Goal: Information Seeking & Learning: Learn about a topic

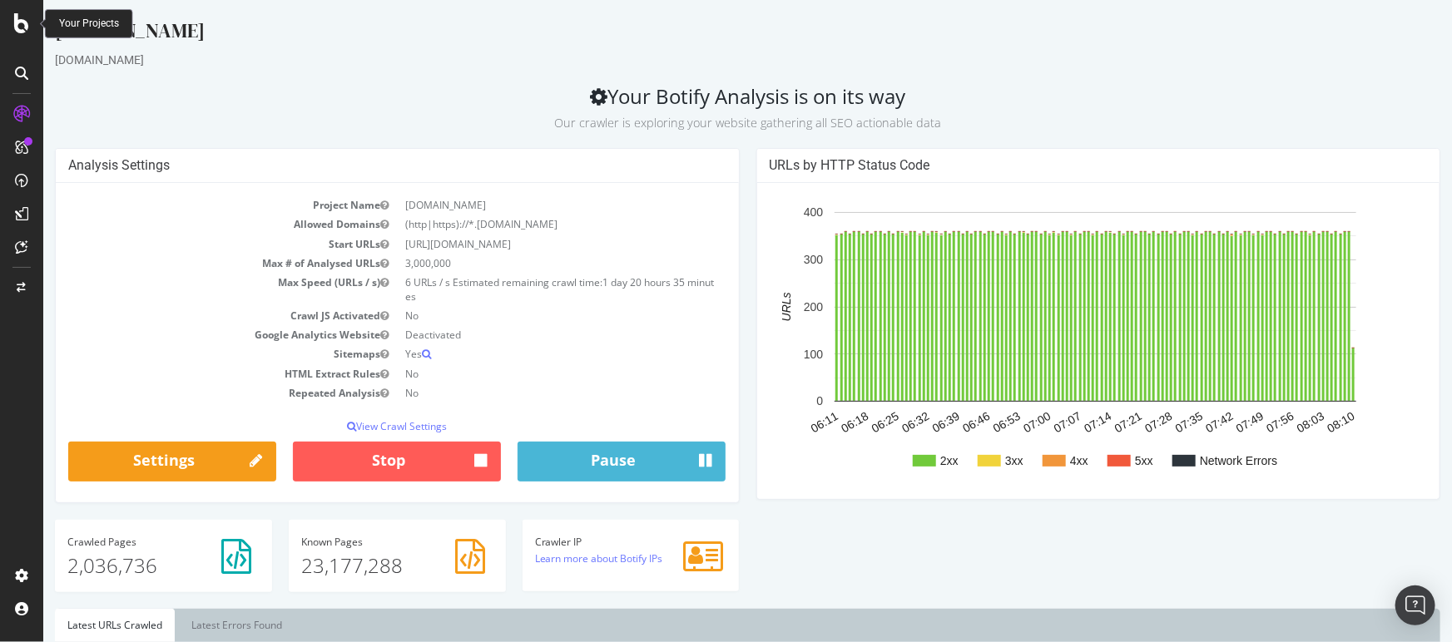
click at [16, 29] on icon at bounding box center [21, 23] width 15 height 20
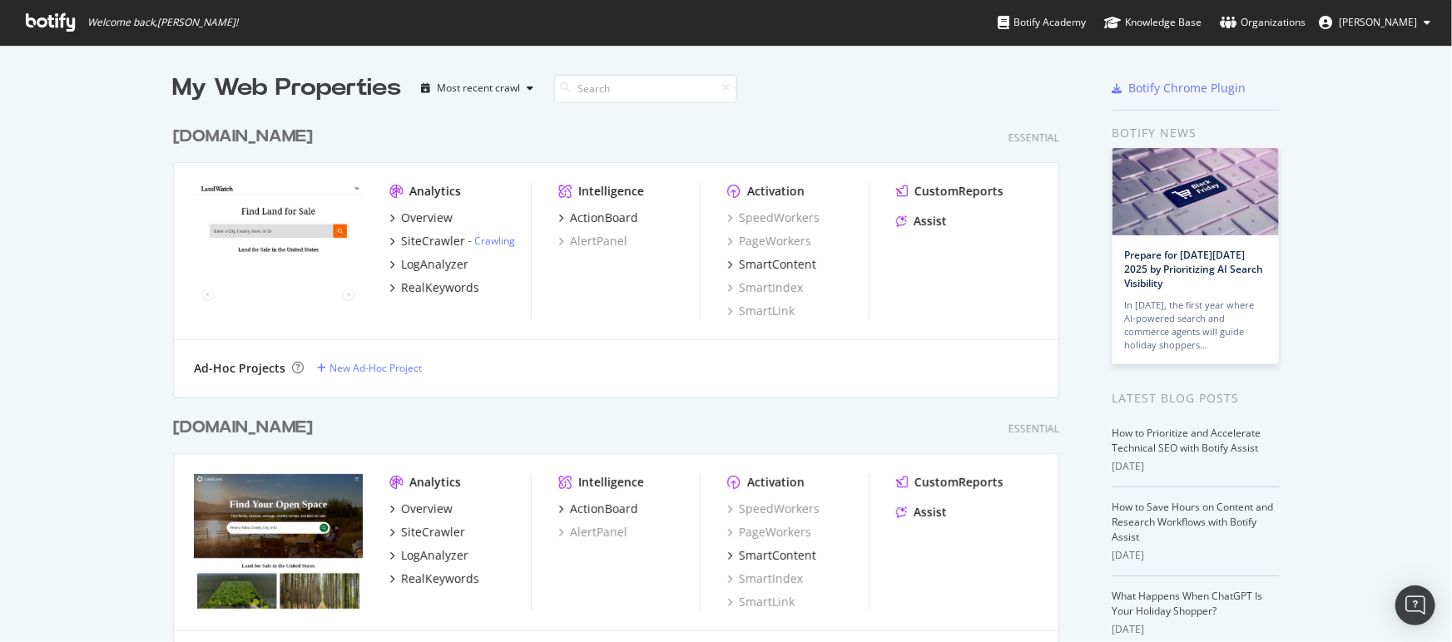
scroll to position [135, 0]
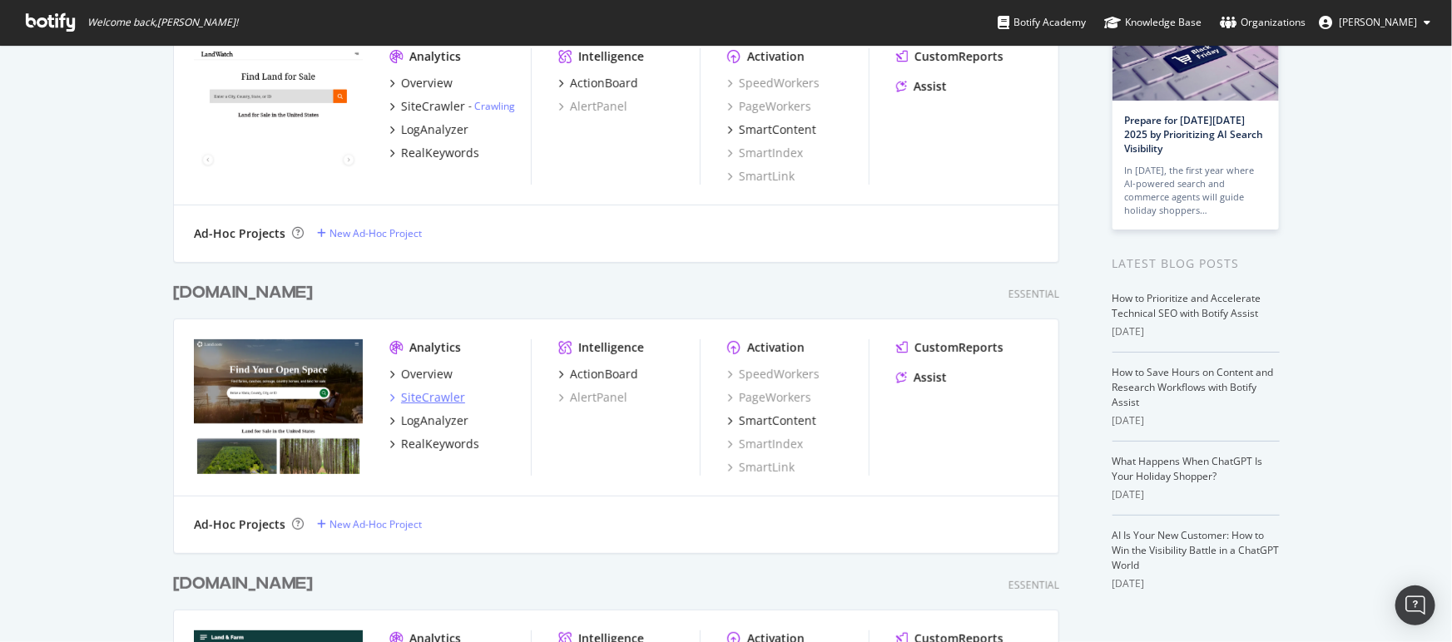
click at [436, 394] on div "SiteCrawler" at bounding box center [433, 397] width 64 height 17
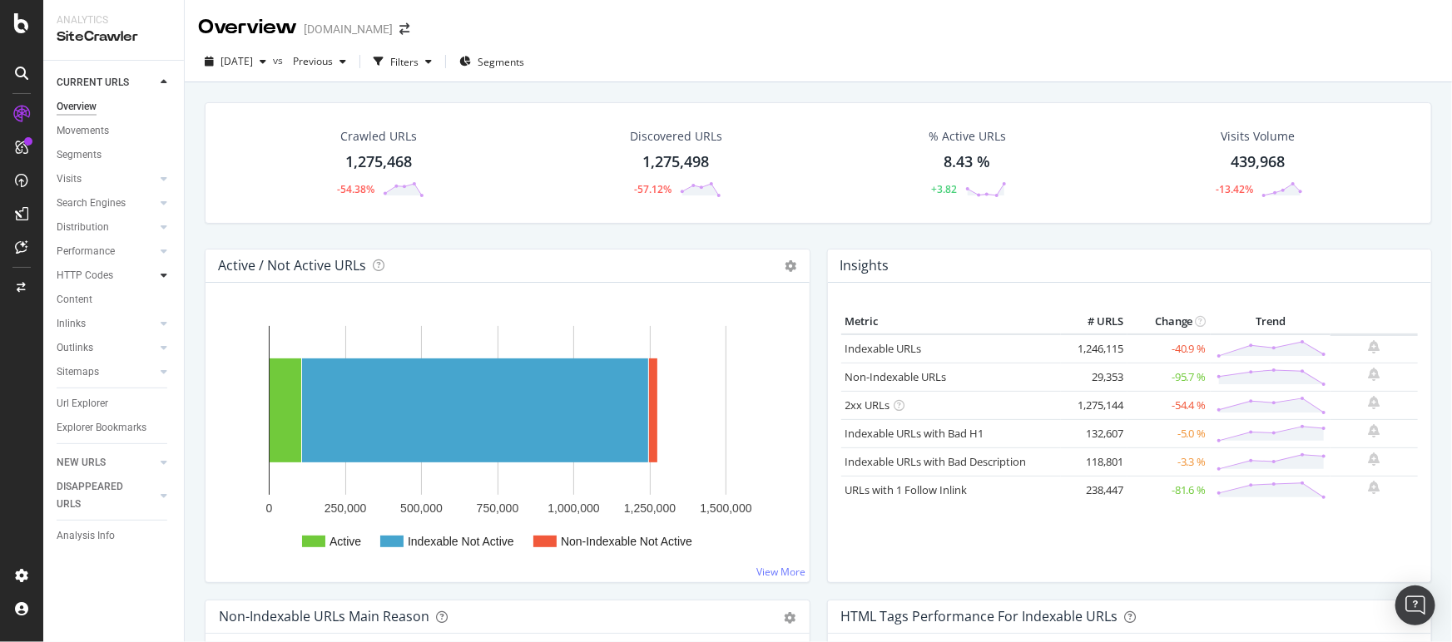
click at [164, 280] on div at bounding box center [164, 275] width 17 height 17
click at [166, 416] on icon at bounding box center [164, 420] width 7 height 10
click at [100, 375] on div "Top Charts" at bounding box center [88, 372] width 49 height 17
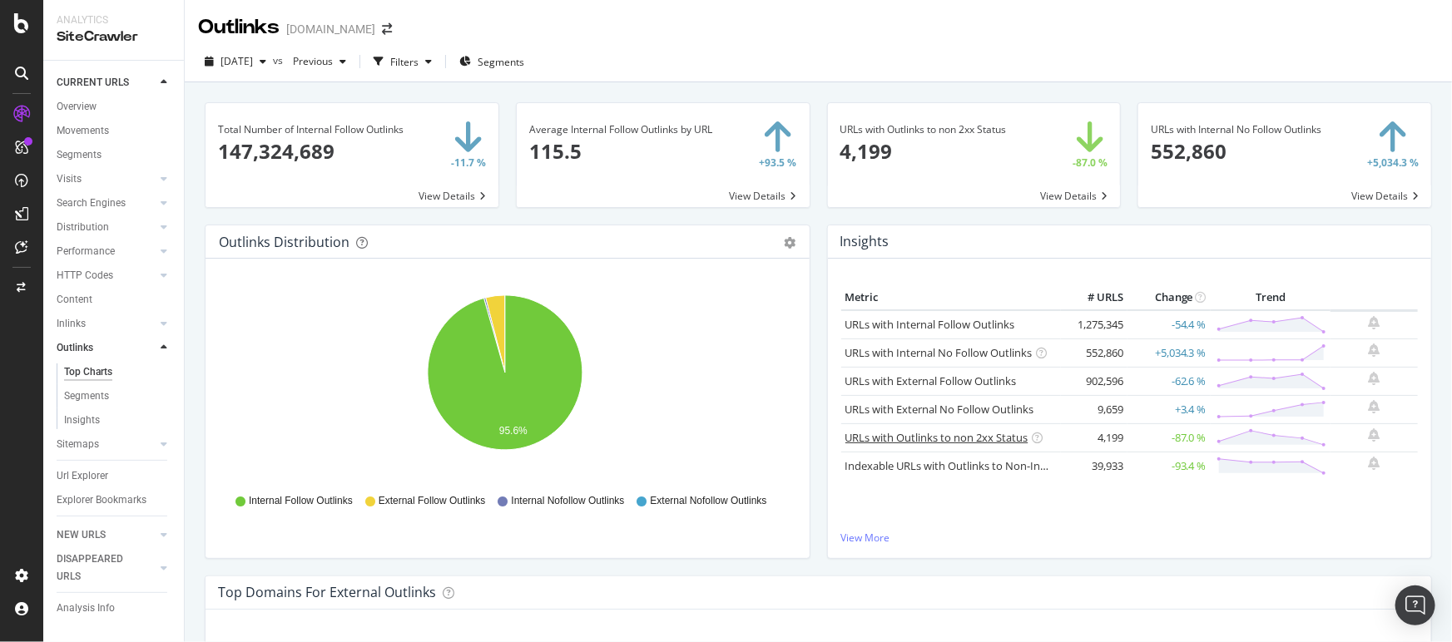
click at [980, 438] on link "URLs with Outlinks to non 2xx Status" at bounding box center [936, 437] width 183 height 15
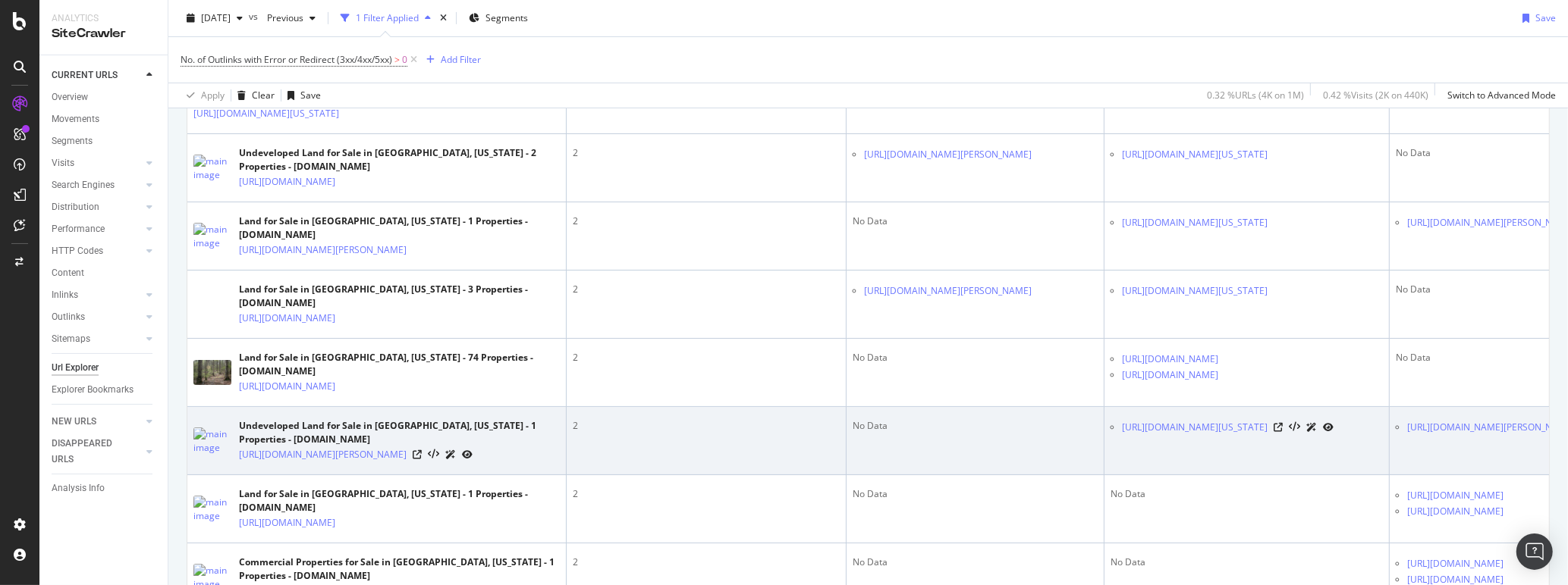
scroll to position [567, 0]
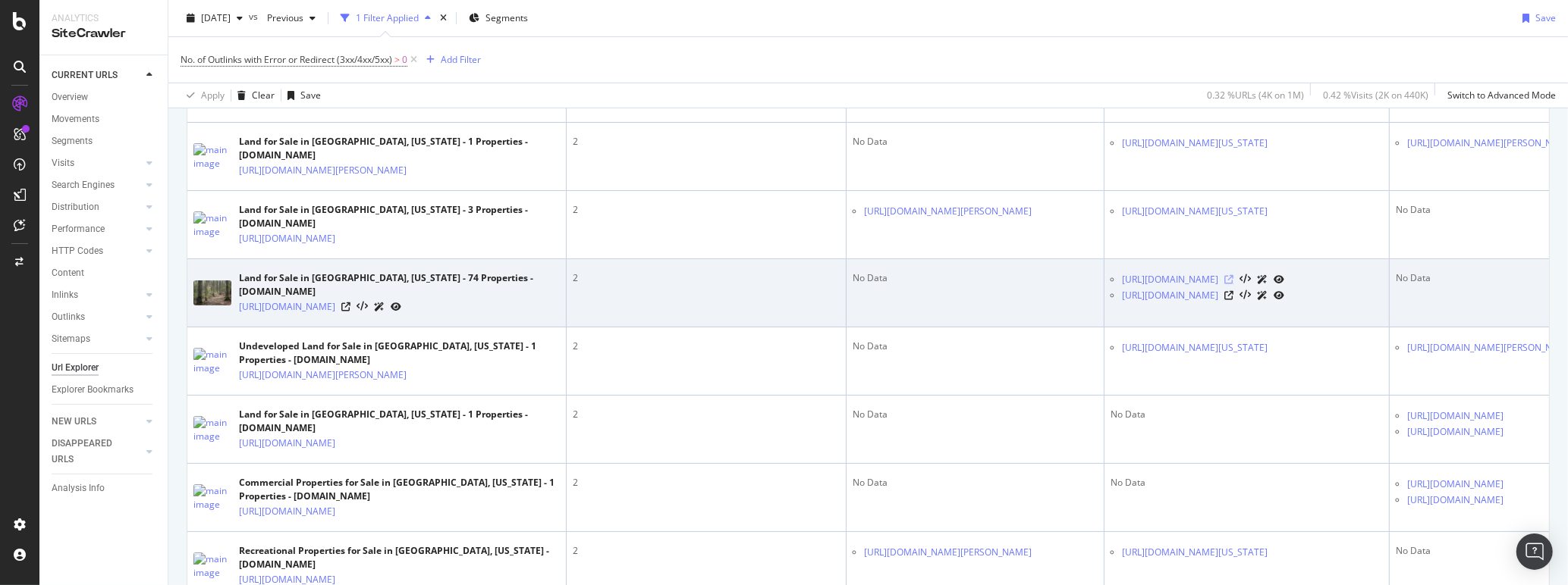
click at [1233, 275] on icon at bounding box center [1229, 280] width 9 height 9
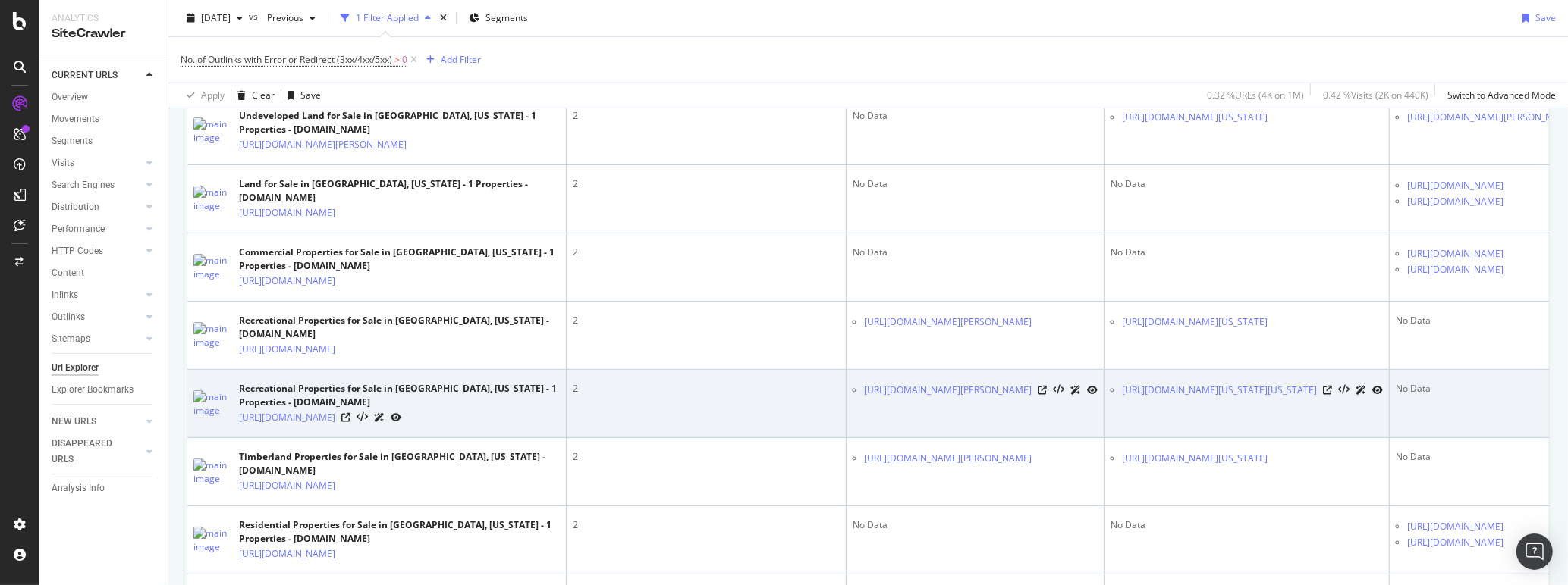
scroll to position [798, 0]
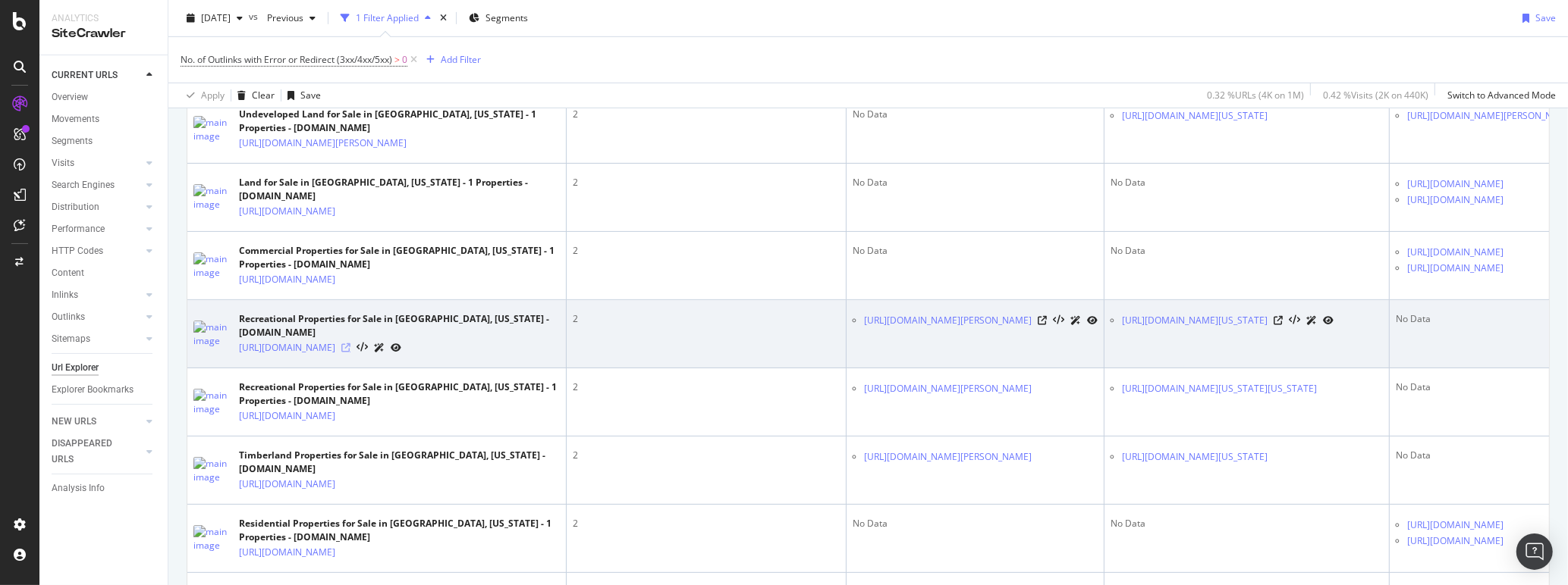
click at [350, 344] on icon at bounding box center [346, 348] width 9 height 9
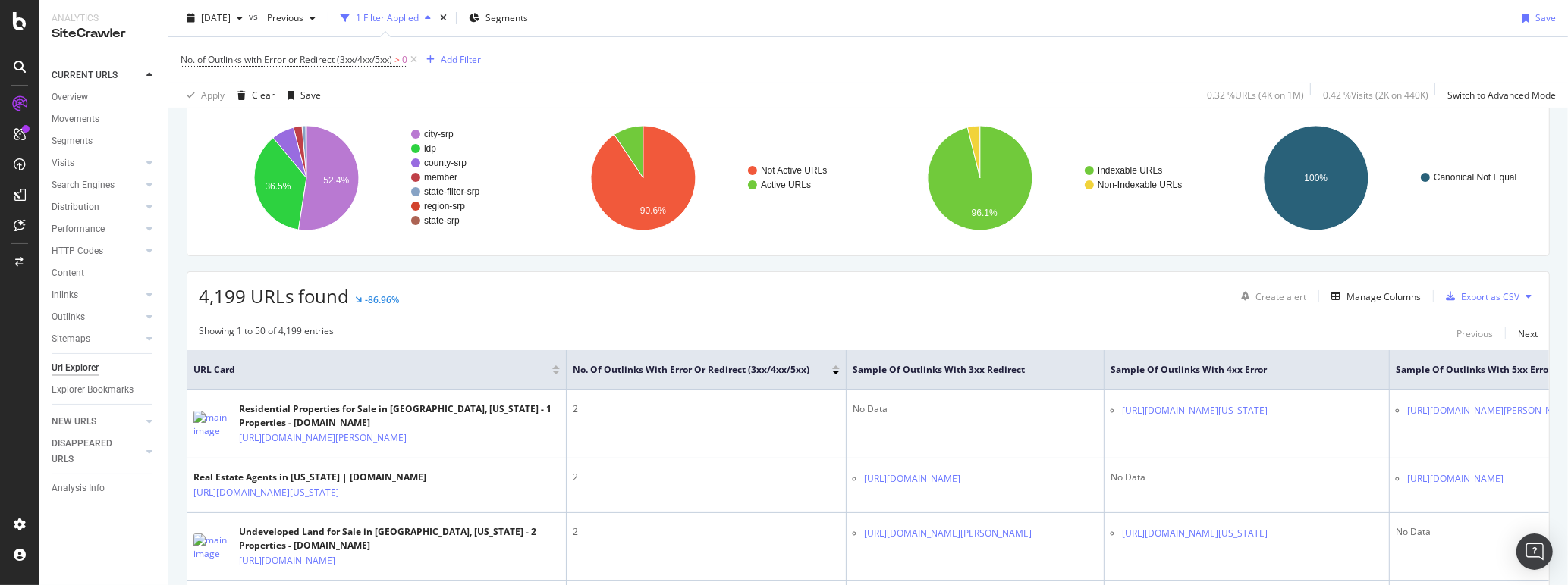
scroll to position [0, 0]
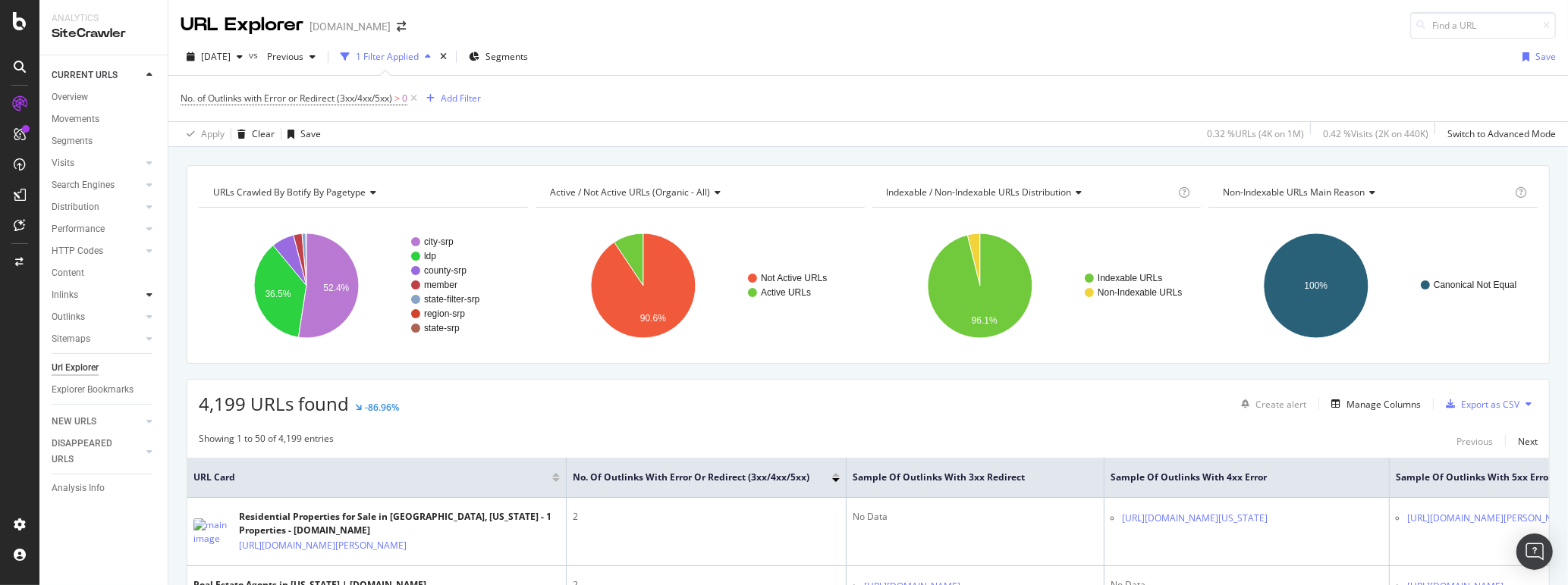
click at [150, 292] on icon at bounding box center [150, 295] width 6 height 9
click at [110, 318] on link "Top Charts" at bounding box center [108, 316] width 98 height 15
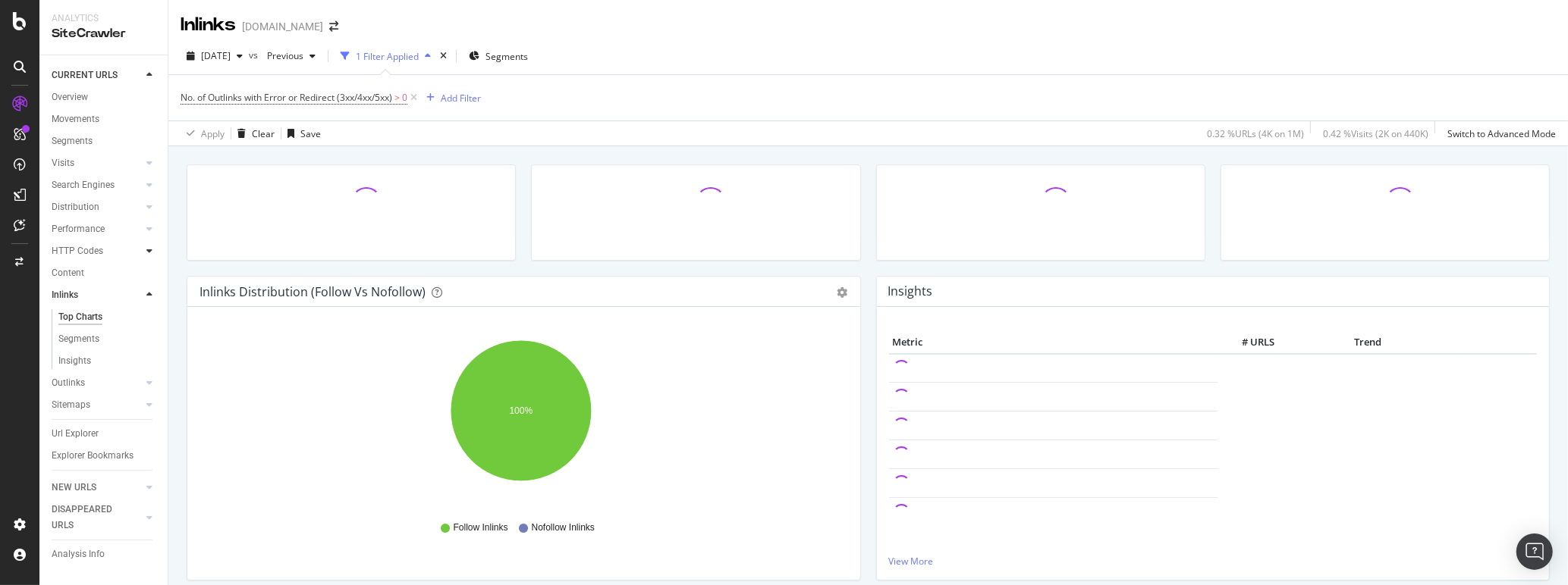
click at [151, 251] on icon at bounding box center [150, 251] width 6 height 9
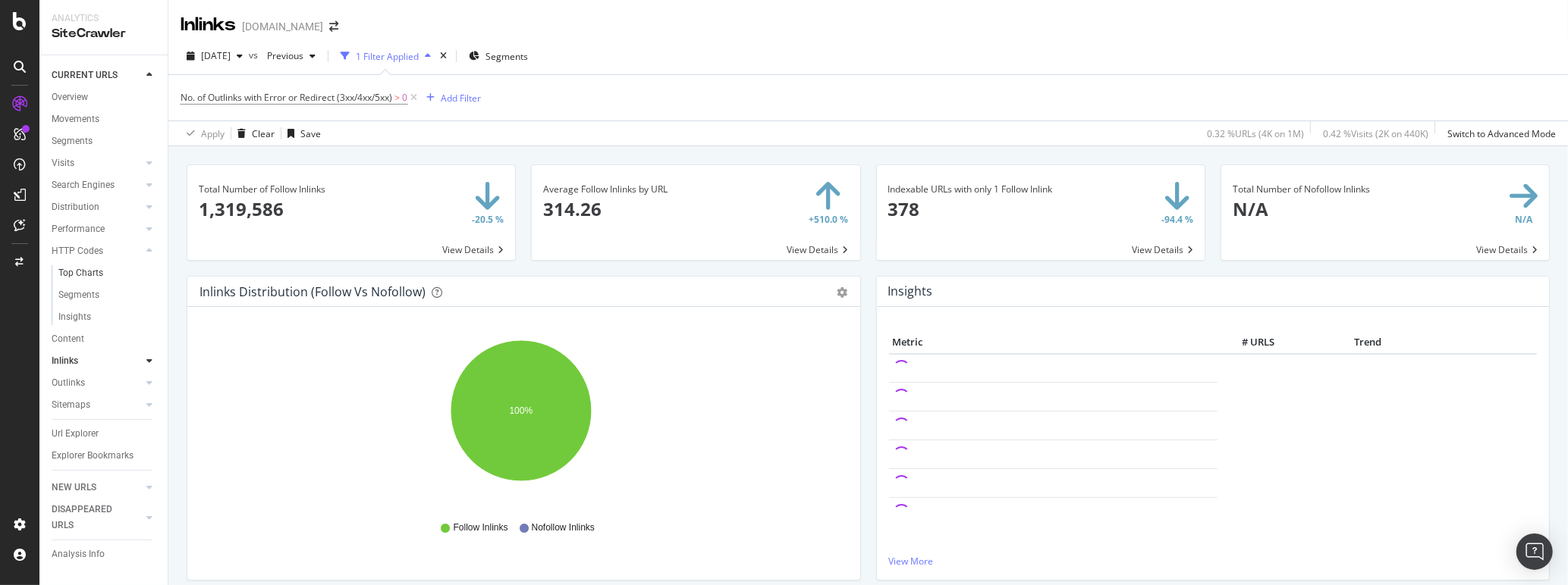
click at [116, 272] on link "Top Charts" at bounding box center [108, 272] width 98 height 15
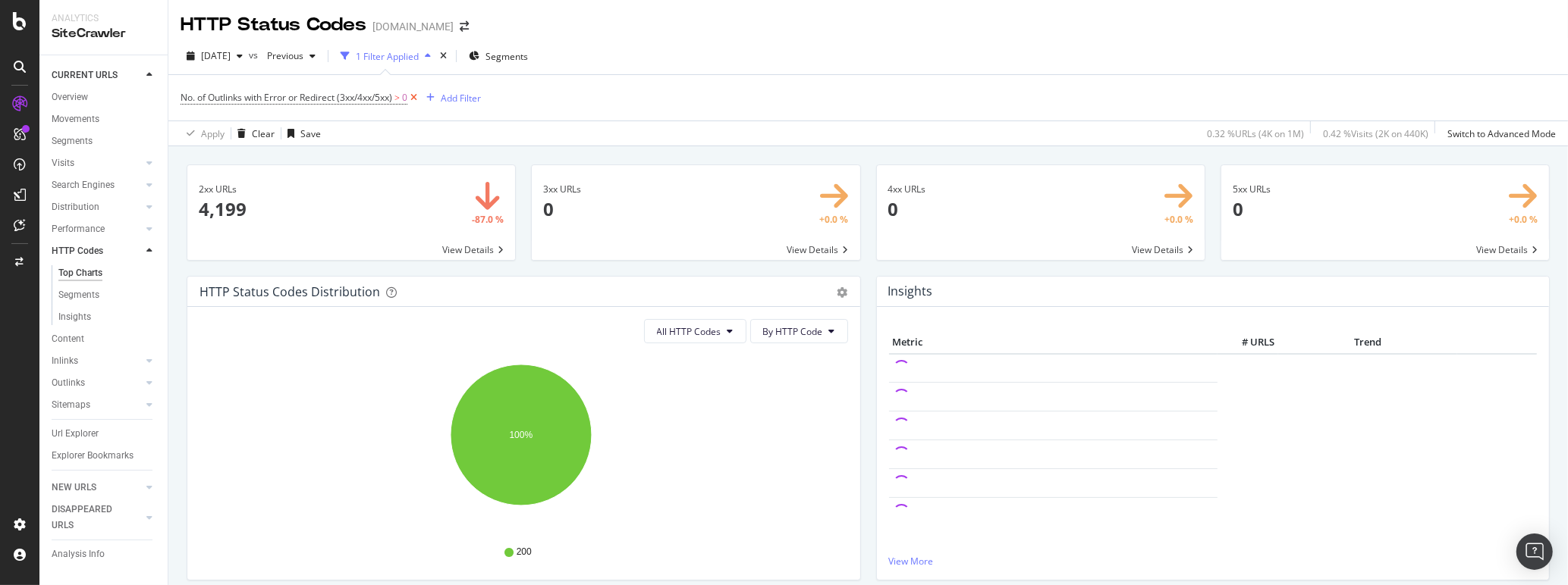
click at [416, 103] on icon at bounding box center [414, 98] width 13 height 15
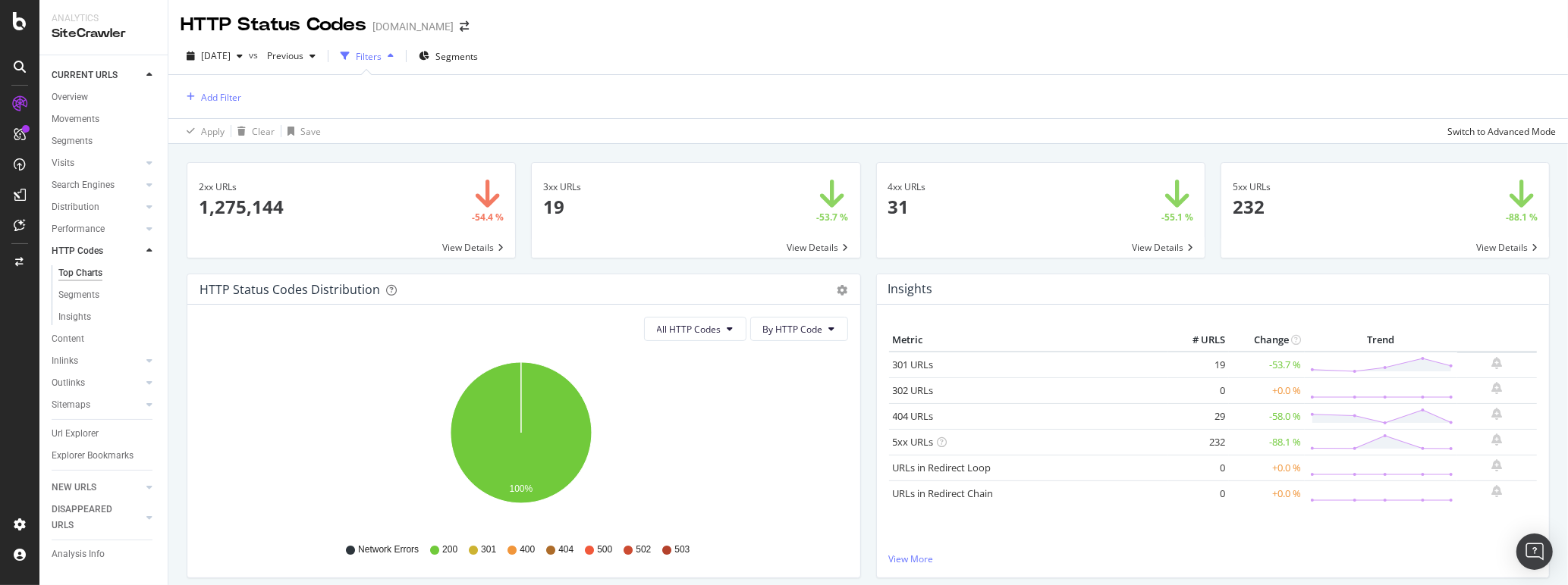
click at [1248, 191] on span at bounding box center [1385, 210] width 327 height 95
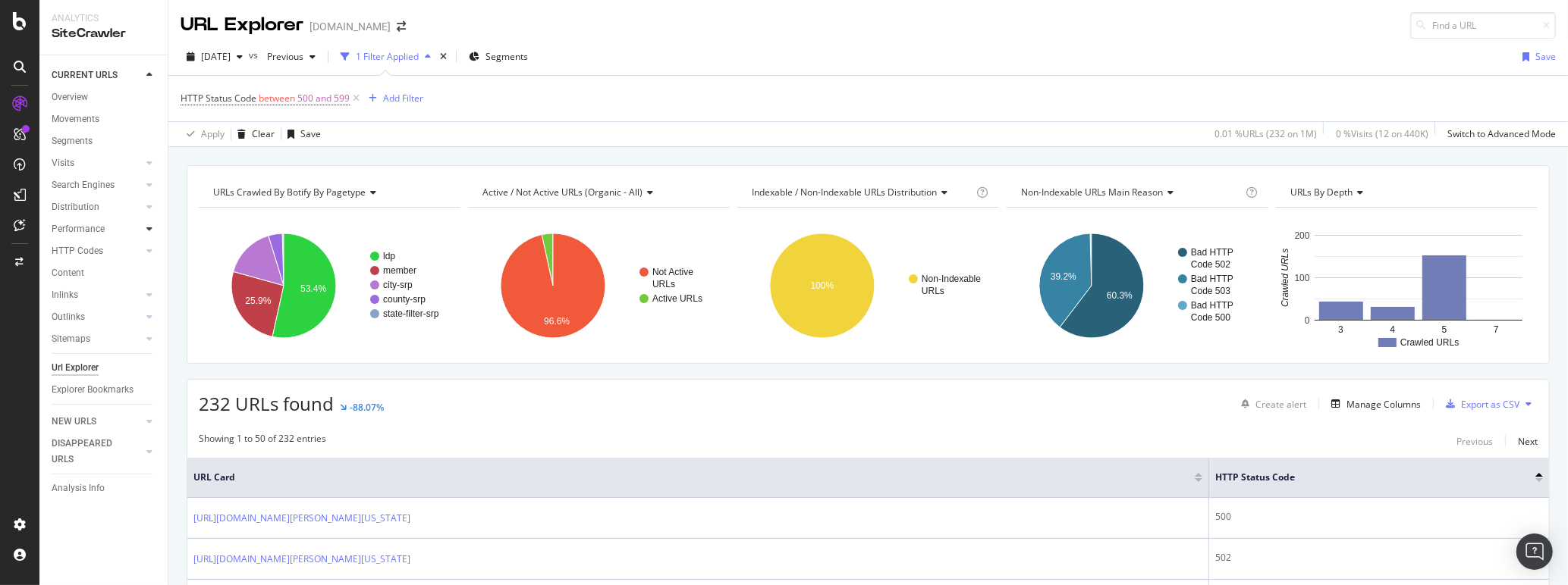
click at [150, 230] on icon at bounding box center [150, 229] width 6 height 9
click at [114, 246] on link "Top Charts" at bounding box center [108, 251] width 98 height 15
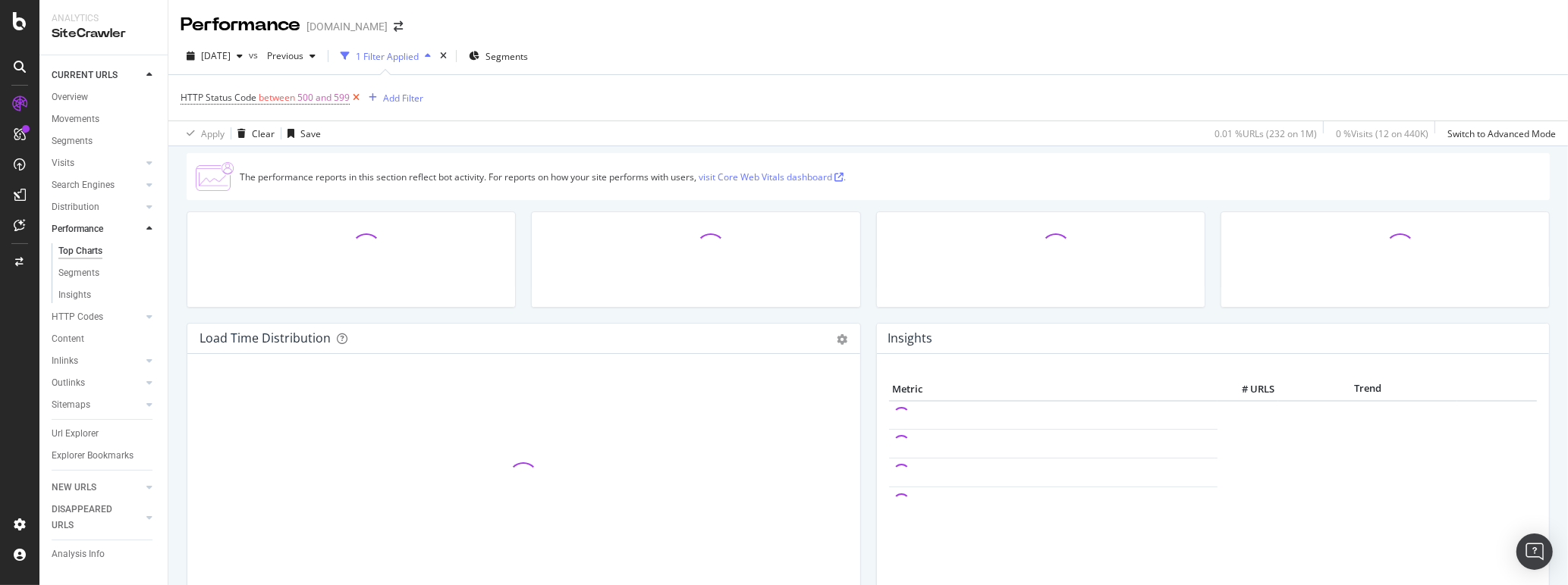
click at [356, 98] on icon at bounding box center [356, 98] width 13 height 15
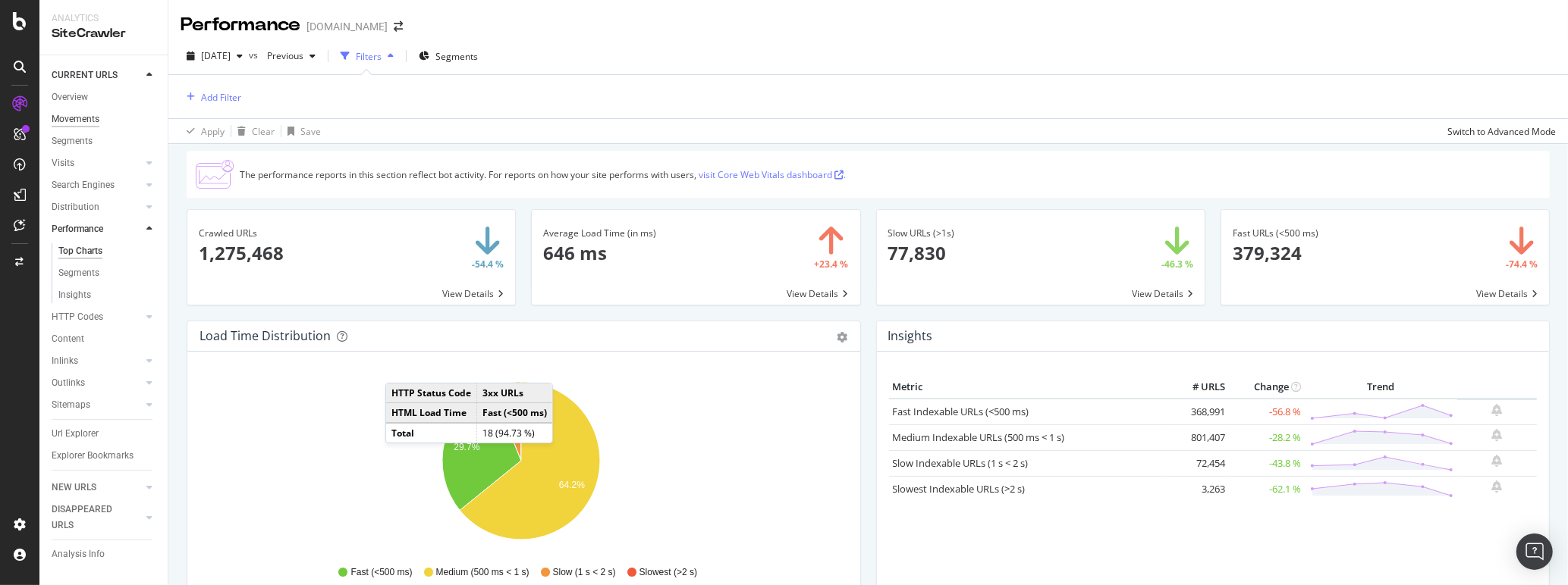
click at [88, 119] on div "Movements" at bounding box center [76, 118] width 47 height 15
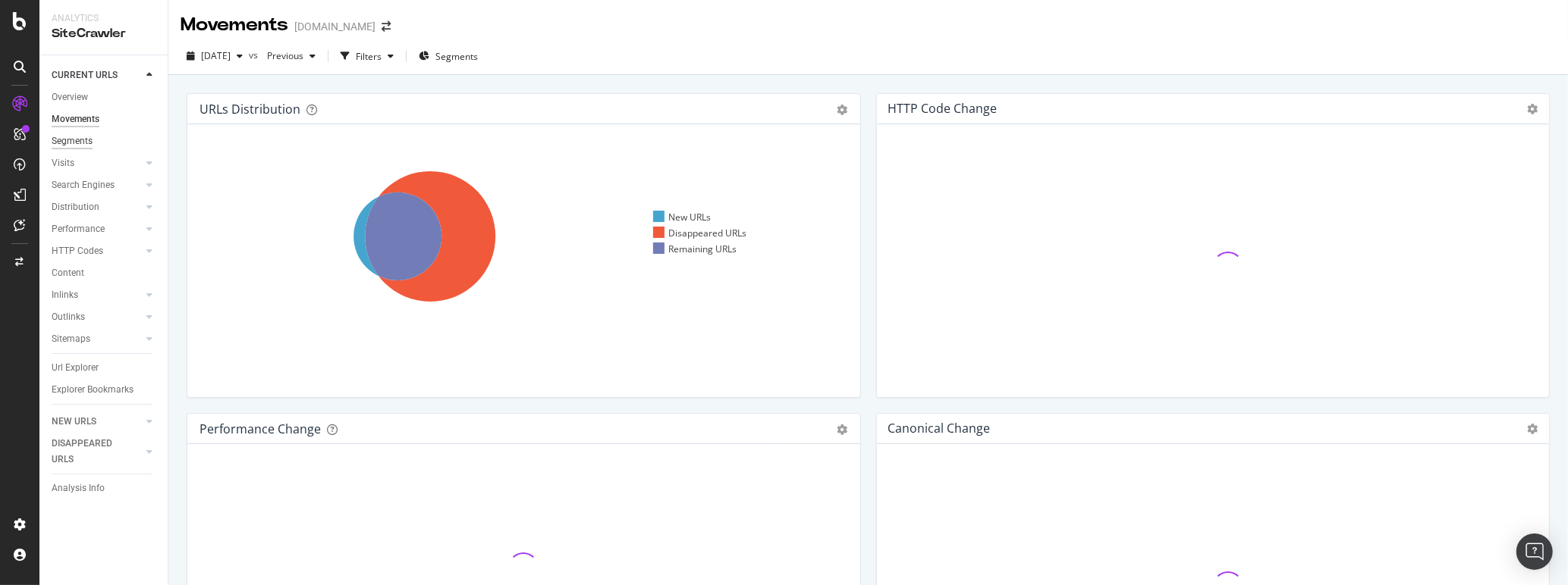
click at [76, 142] on div "Segments" at bounding box center [72, 140] width 41 height 15
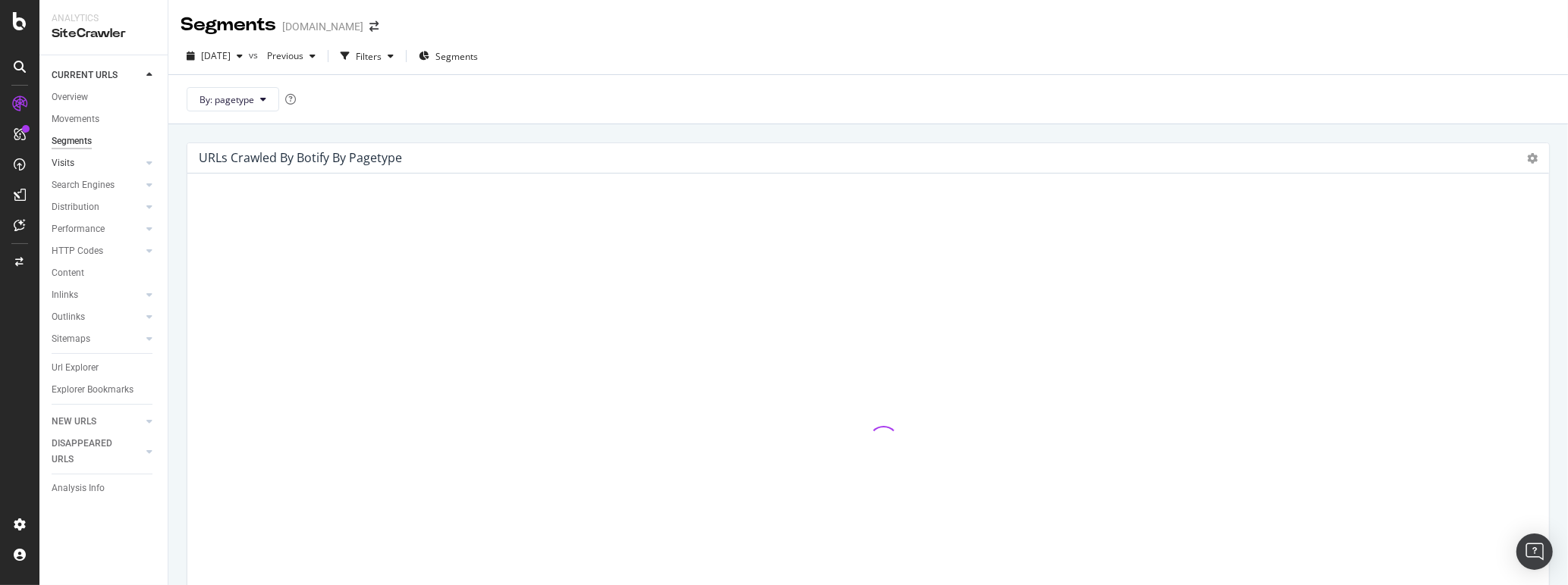
click at [75, 160] on link "Visits" at bounding box center [97, 163] width 90 height 15
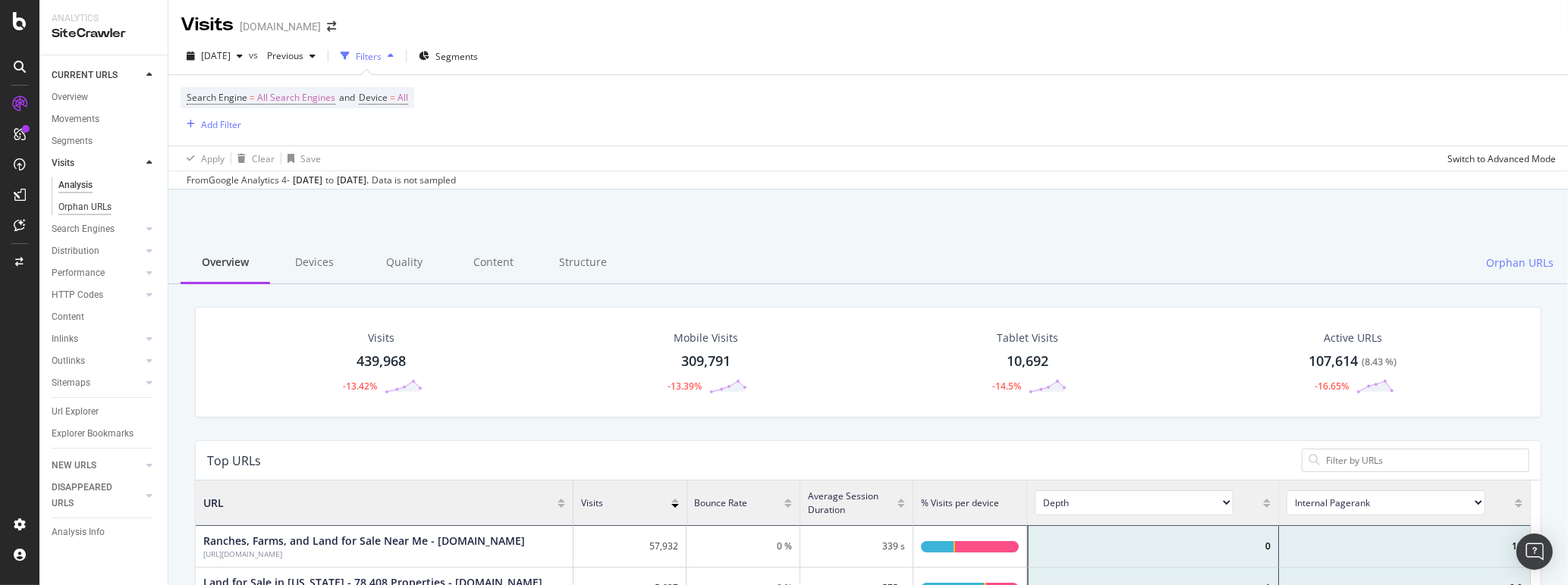
click at [99, 211] on div "Orphan URLs" at bounding box center [85, 207] width 53 height 15
